Goal: Complete application form

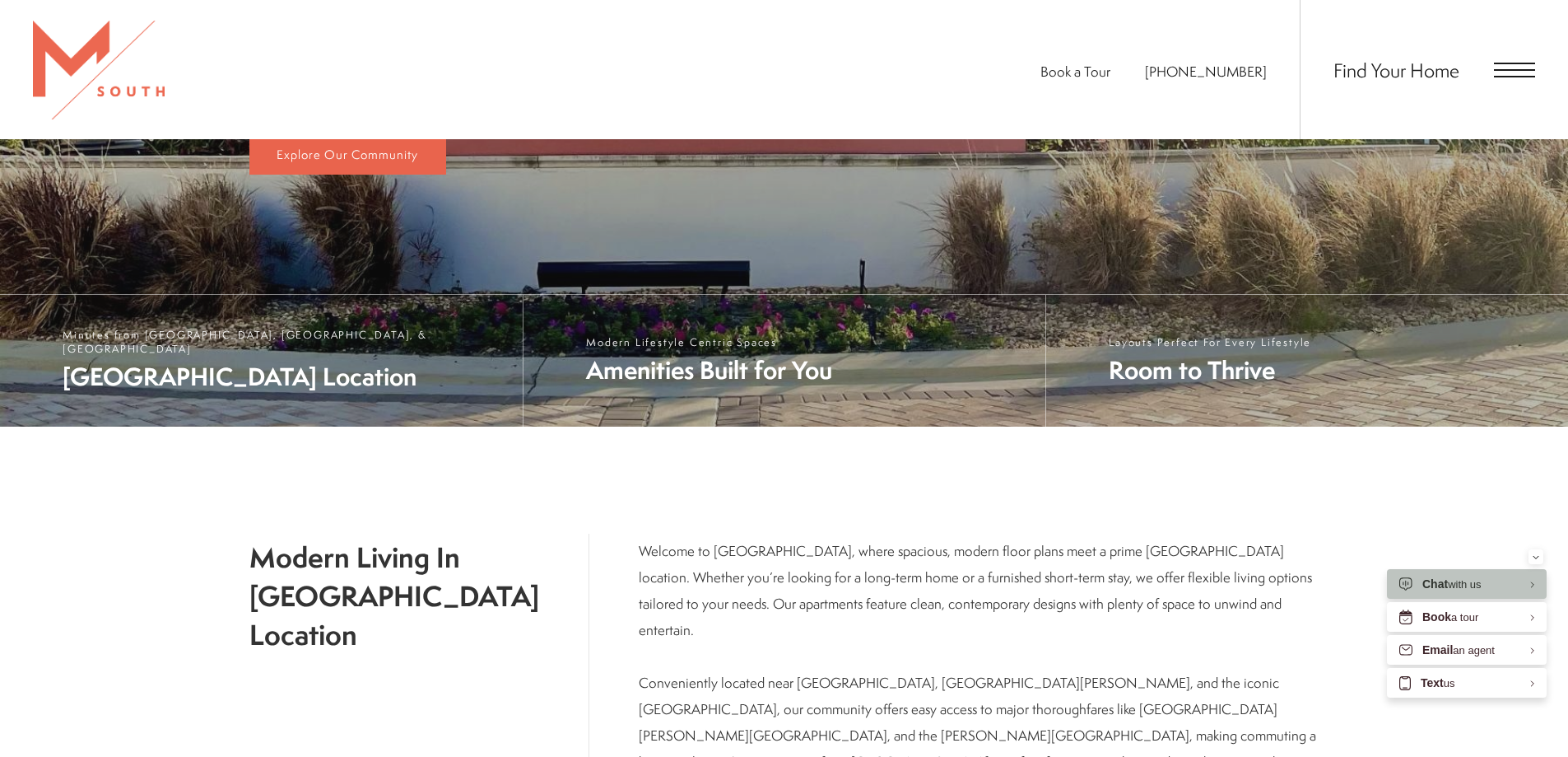
scroll to position [475, 0]
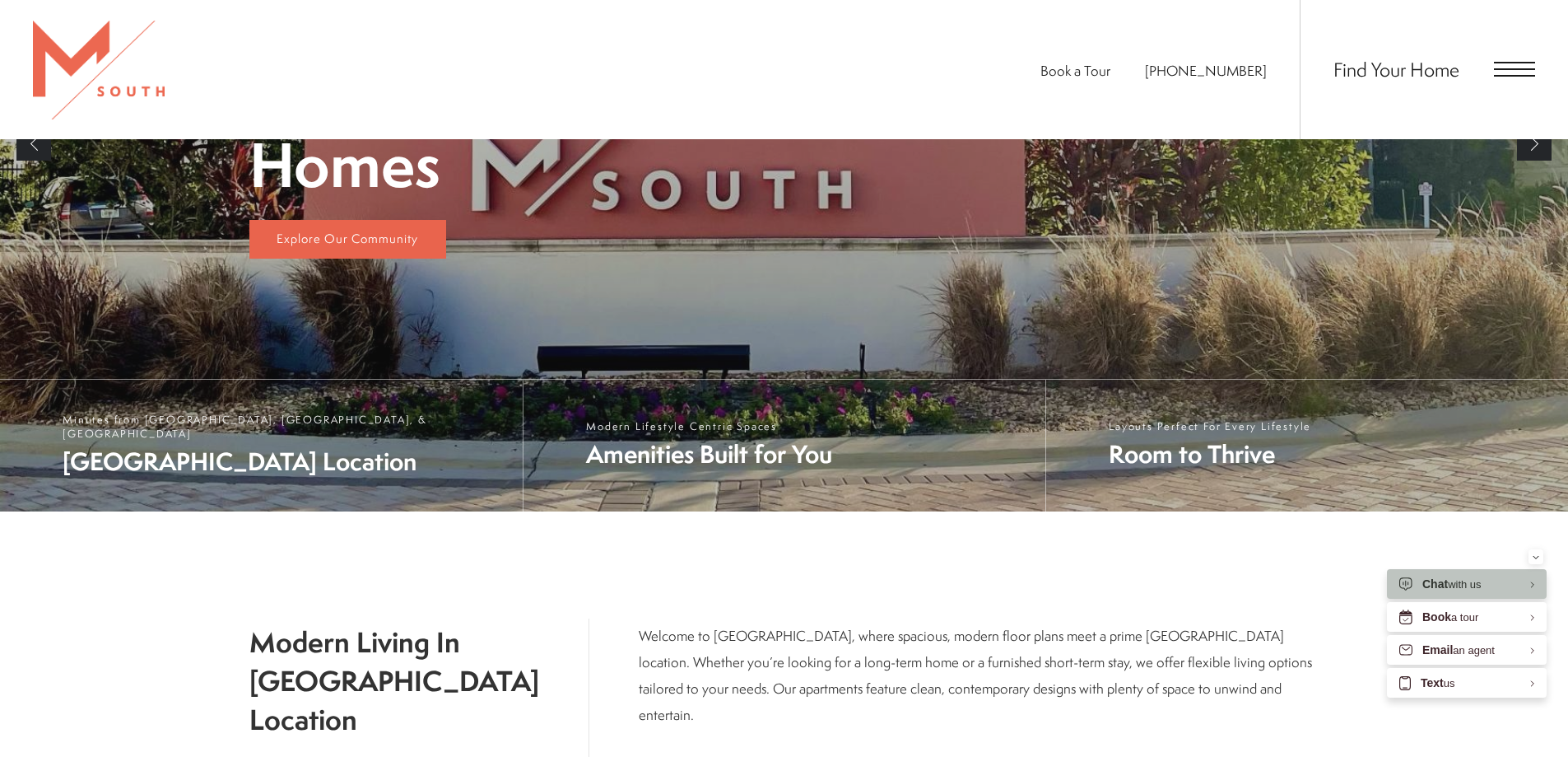
click at [1524, 56] on div "Find Your Home" at bounding box center [1418, 69] width 236 height 140
click at [1523, 73] on span "Open Menu" at bounding box center [1514, 68] width 41 height 14
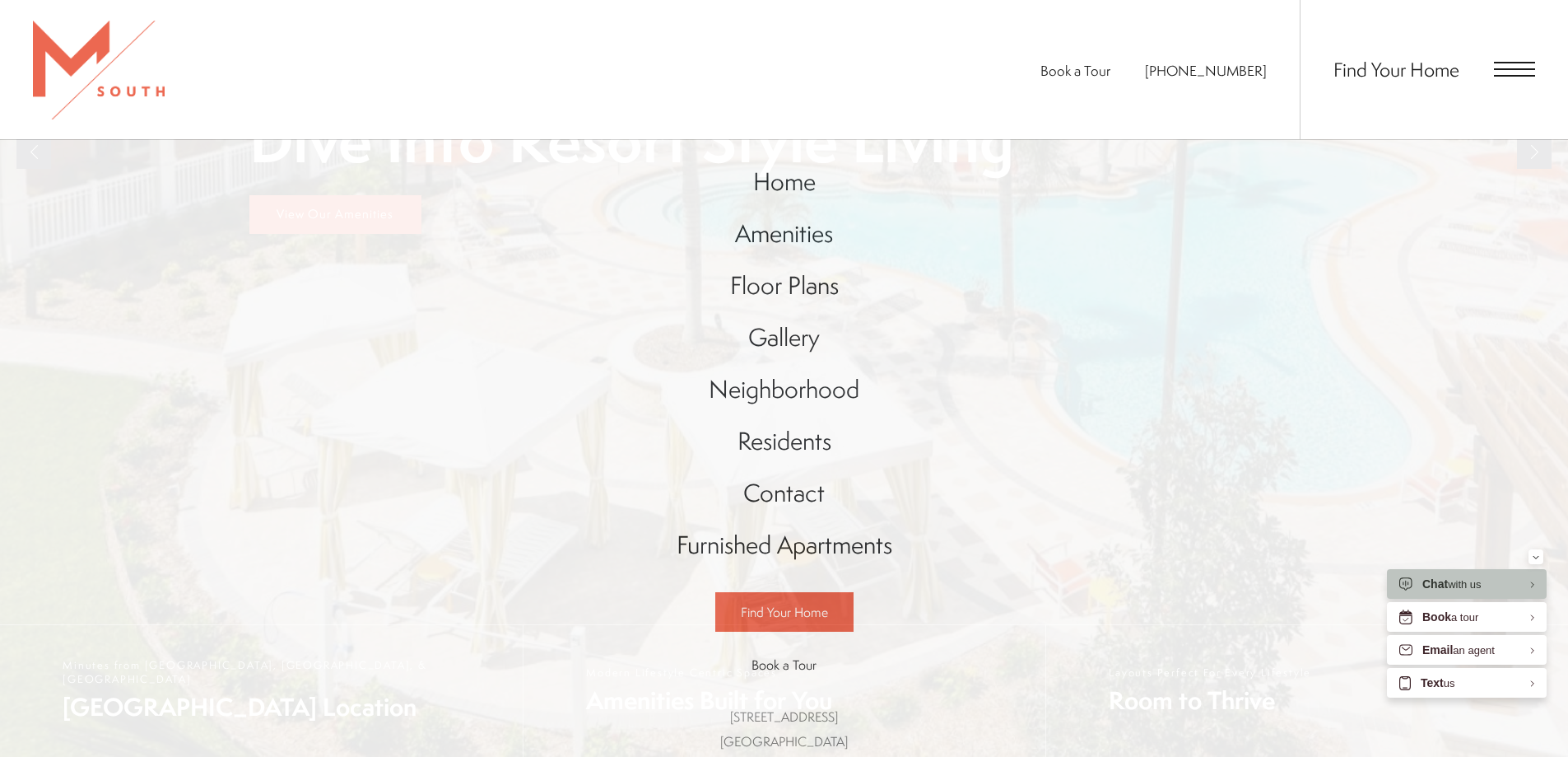
click at [1455, 76] on span "Find Your Home" at bounding box center [1397, 68] width 126 height 26
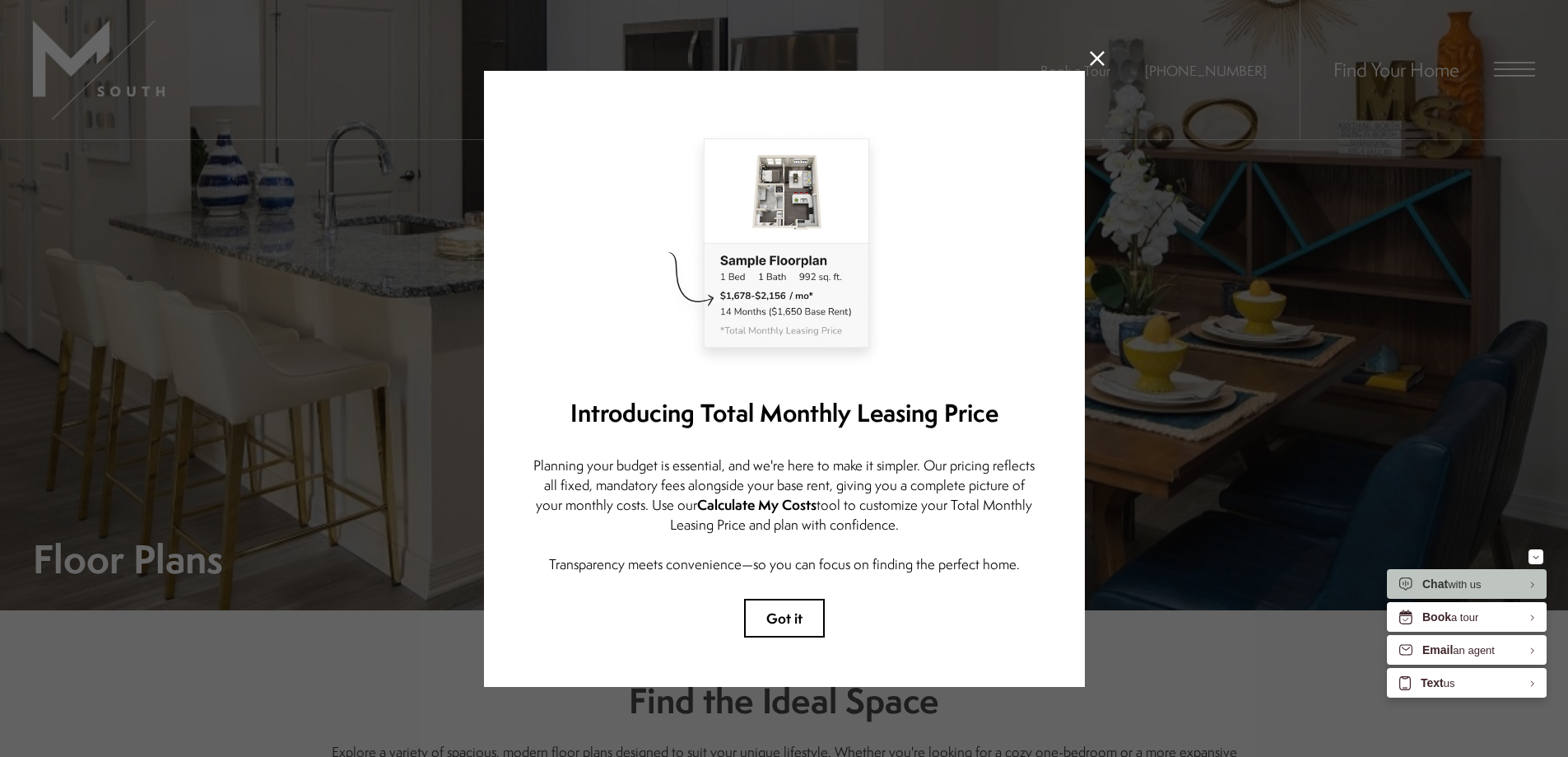
click at [1093, 51] on icon at bounding box center [1096, 58] width 14 height 14
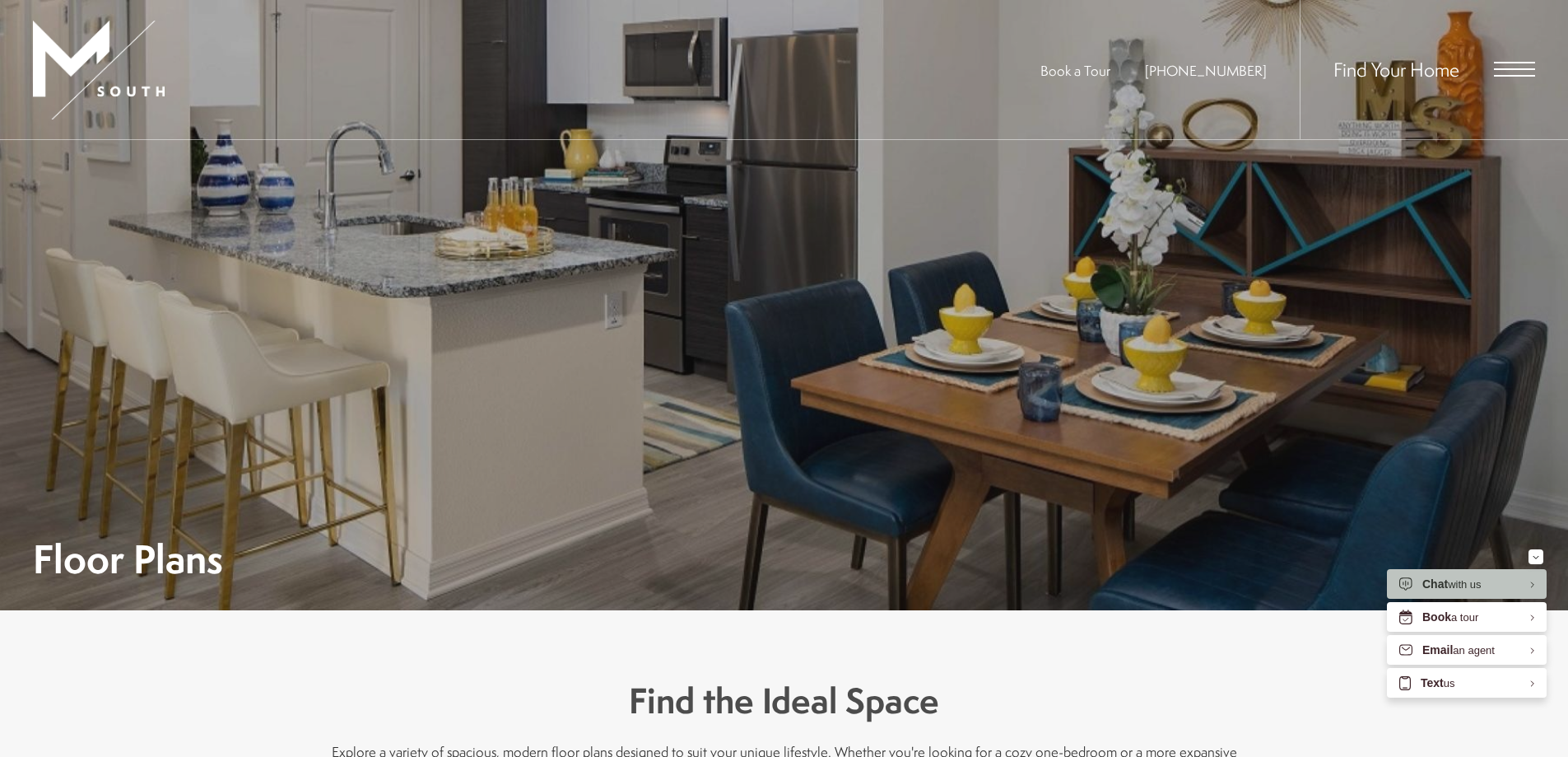
click at [1545, 65] on div "Book a Tour 813-570-8014 Find Your Home" at bounding box center [784, 69] width 1568 height 140
click at [1528, 65] on span "Open Menu" at bounding box center [1514, 68] width 41 height 14
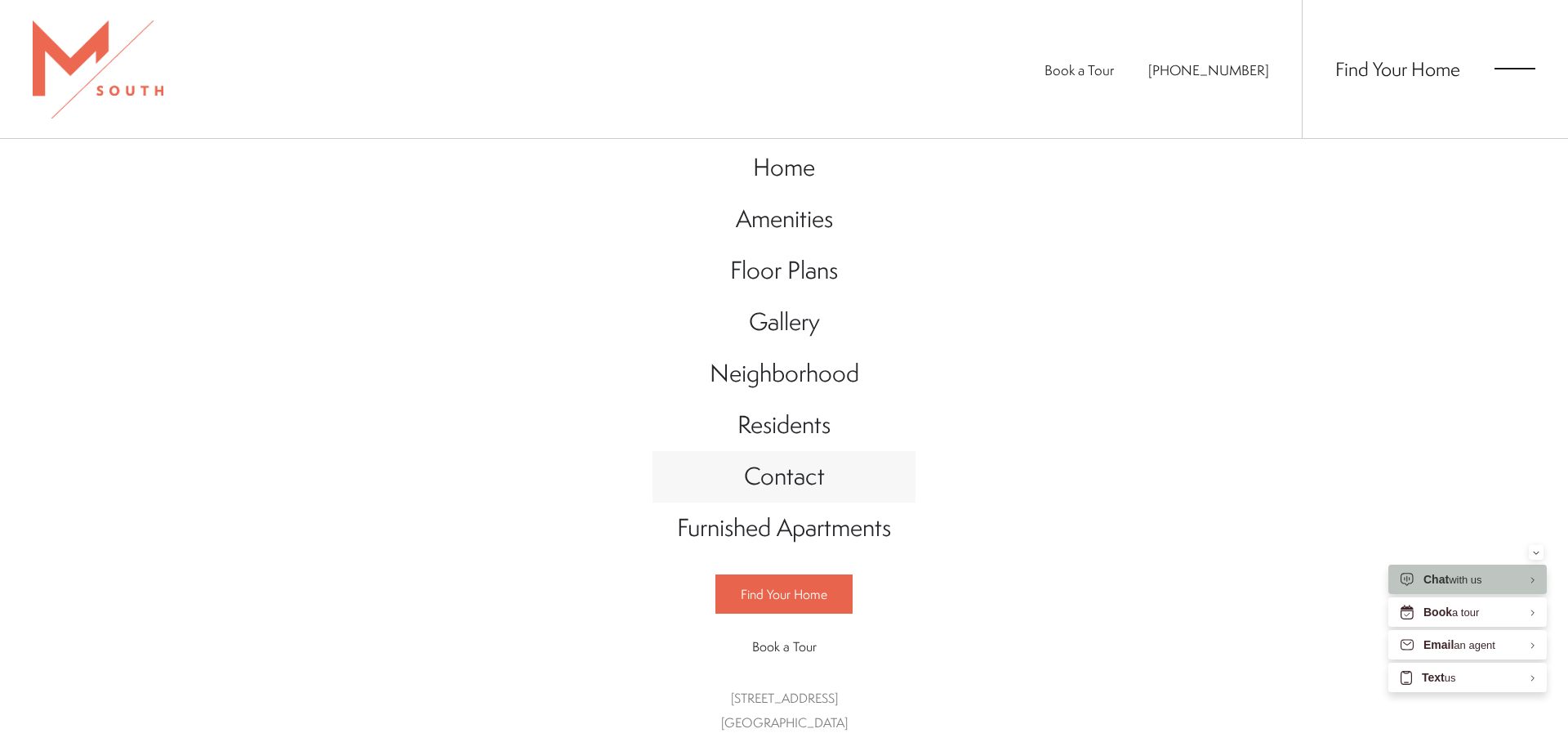
scroll to position [18, 0]
click at [801, 166] on span "Home" at bounding box center [784, 166] width 62 height 33
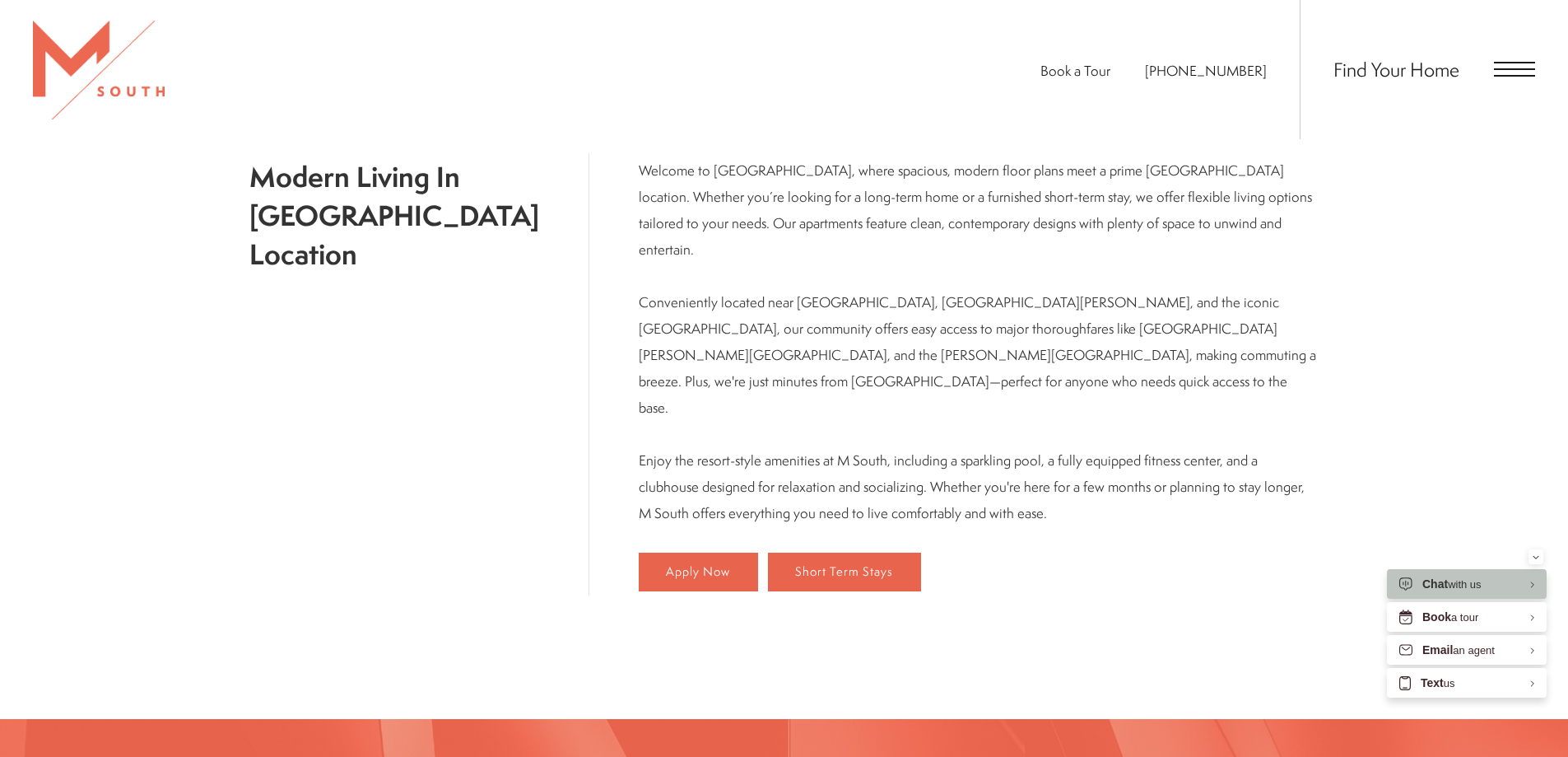
scroll to position [969, 0]
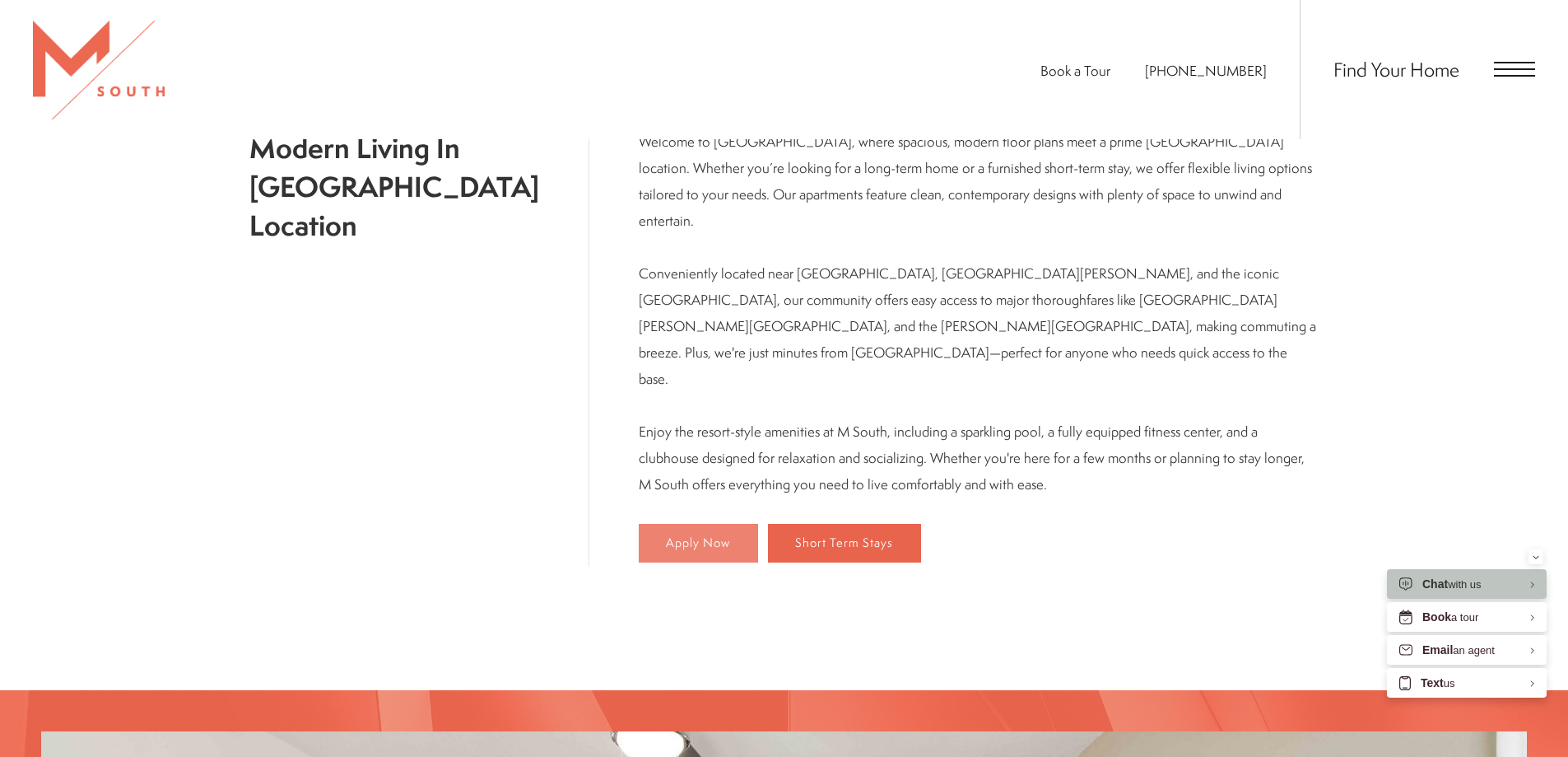
click at [666, 536] on span "Apply Now" at bounding box center [698, 543] width 64 height 14
